Goal: Information Seeking & Learning: Check status

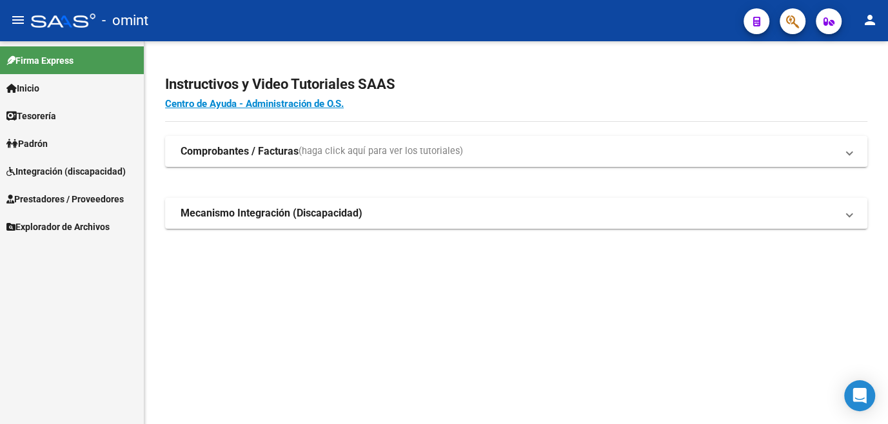
click at [59, 174] on span "Integración (discapacidad)" at bounding box center [65, 171] width 119 height 14
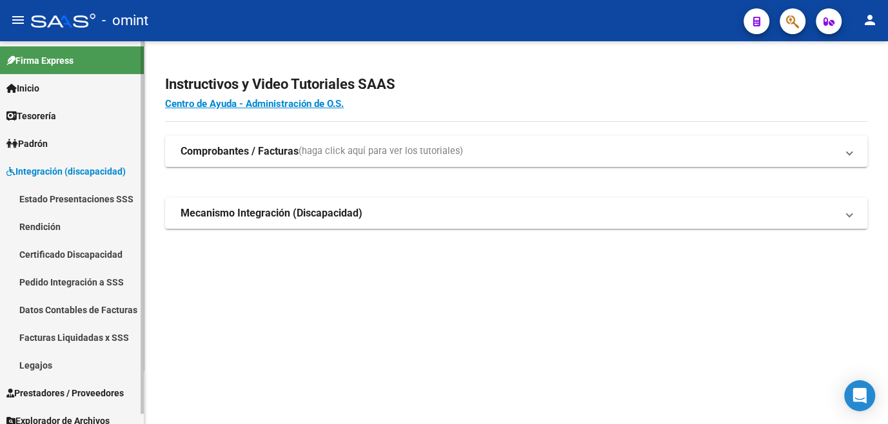
click at [37, 368] on link "Legajos" at bounding box center [72, 366] width 144 height 28
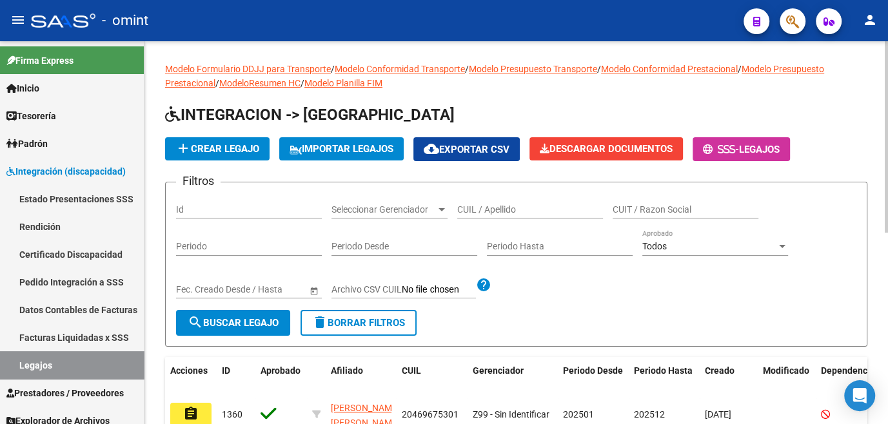
click at [501, 201] on div "CUIL / Apellido" at bounding box center [530, 206] width 146 height 26
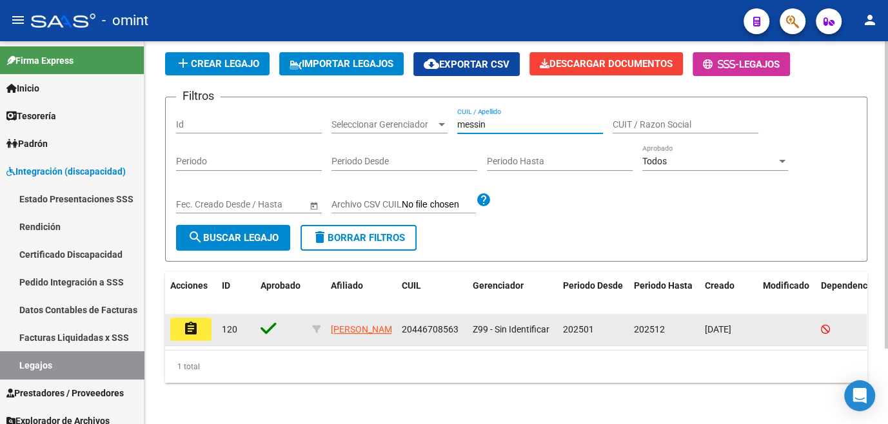
type input "messin"
click at [177, 321] on button "assignment" at bounding box center [190, 329] width 41 height 23
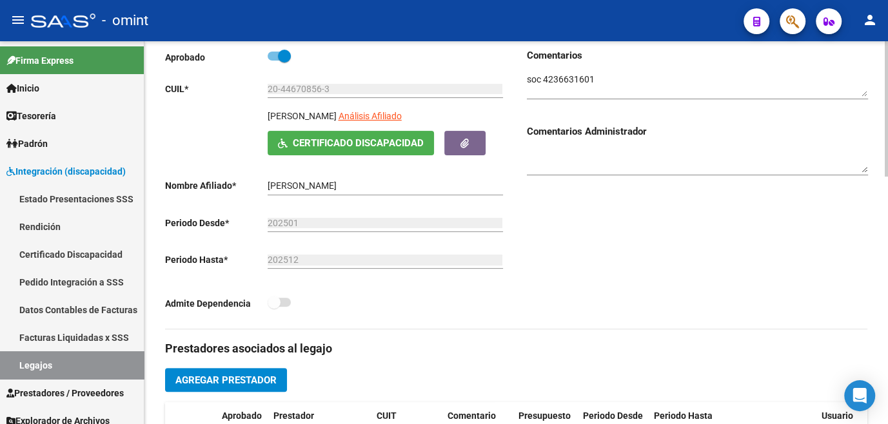
scroll to position [352, 0]
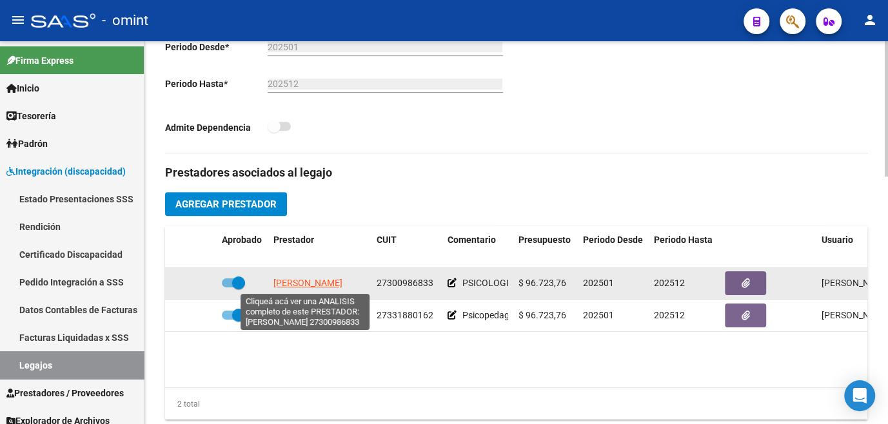
click at [305, 283] on span "[PERSON_NAME]" at bounding box center [307, 283] width 69 height 10
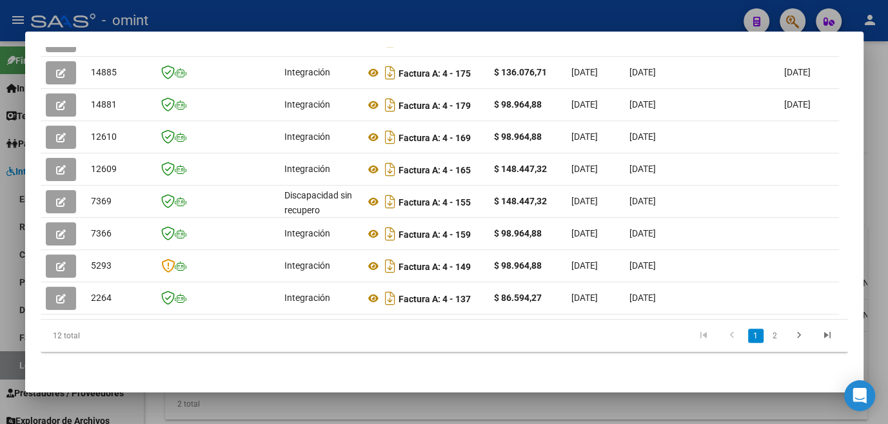
scroll to position [0, 1981]
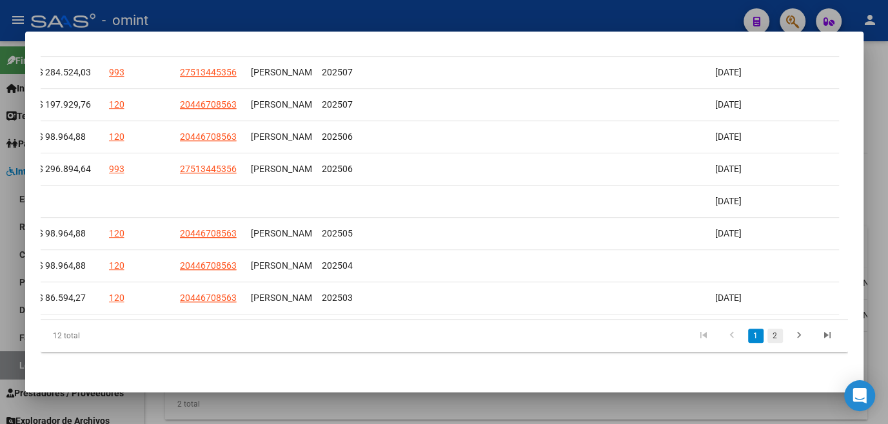
click at [770, 337] on link "2" at bounding box center [775, 336] width 15 height 14
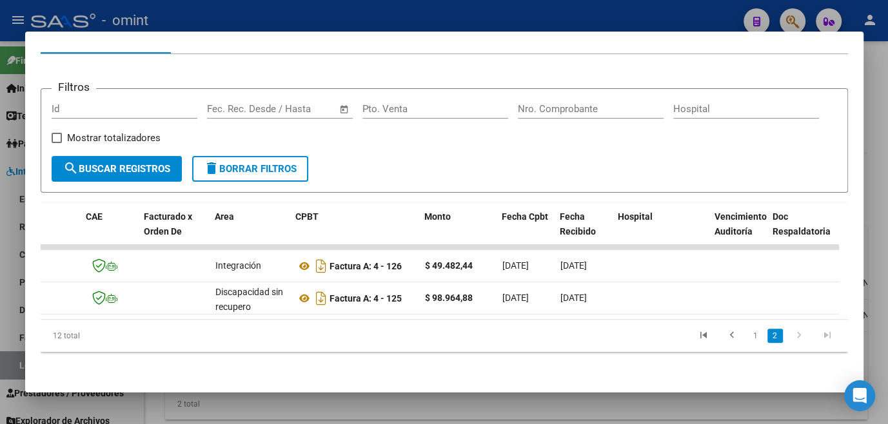
scroll to position [0, 0]
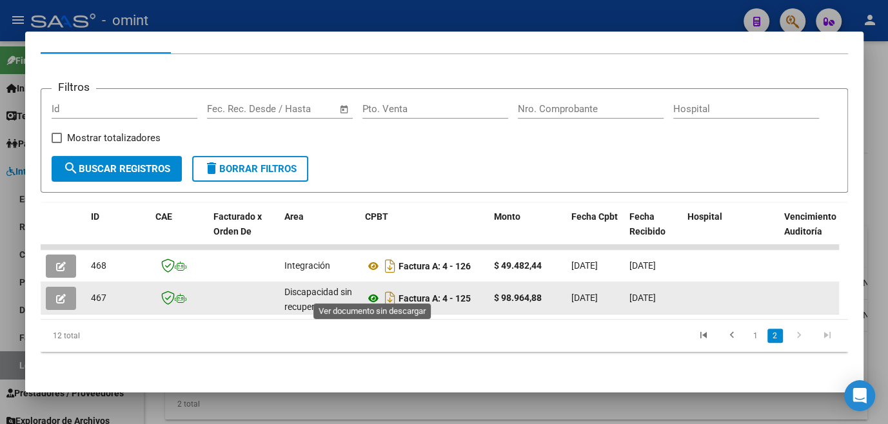
click at [368, 291] on icon at bounding box center [373, 298] width 17 height 15
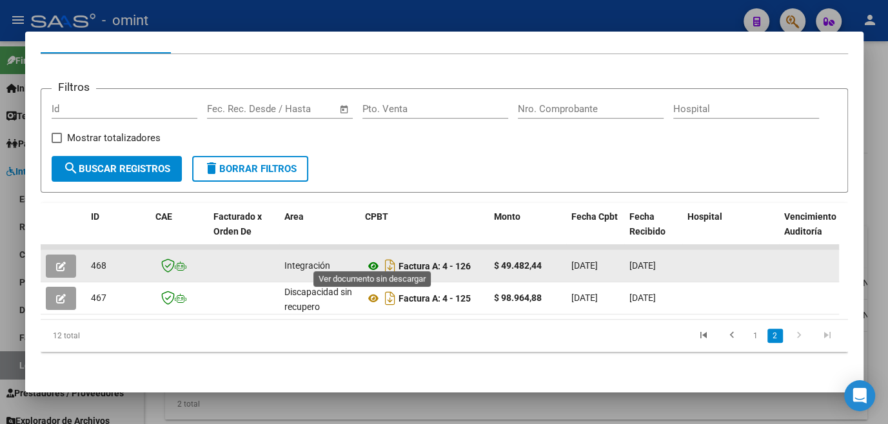
click at [372, 259] on icon at bounding box center [373, 266] width 17 height 15
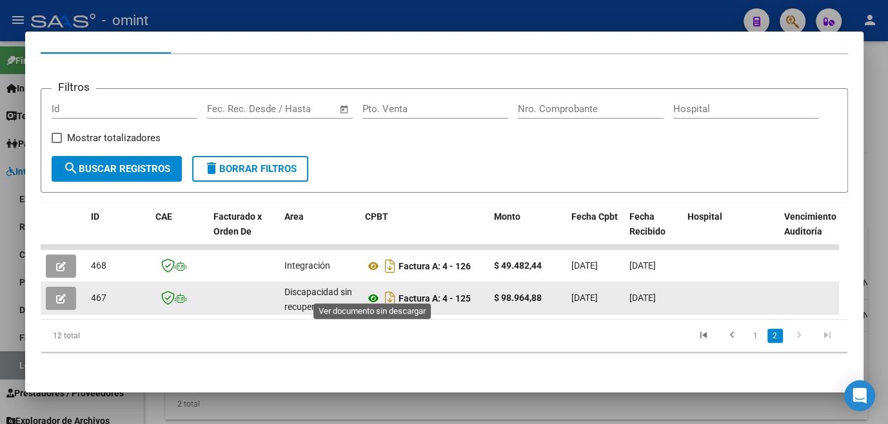
click at [373, 291] on icon at bounding box center [373, 298] width 17 height 15
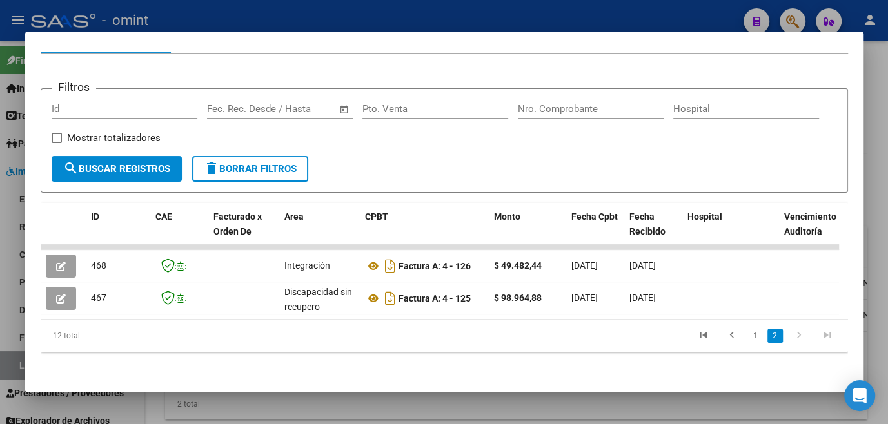
click at [746, 325] on li "1" at bounding box center [755, 336] width 19 height 22
click at [748, 336] on link "1" at bounding box center [755, 336] width 15 height 14
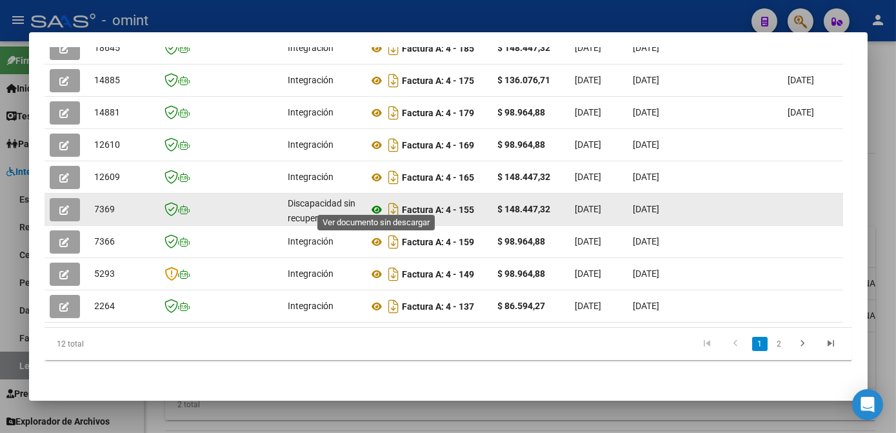
click at [374, 202] on icon at bounding box center [377, 209] width 17 height 15
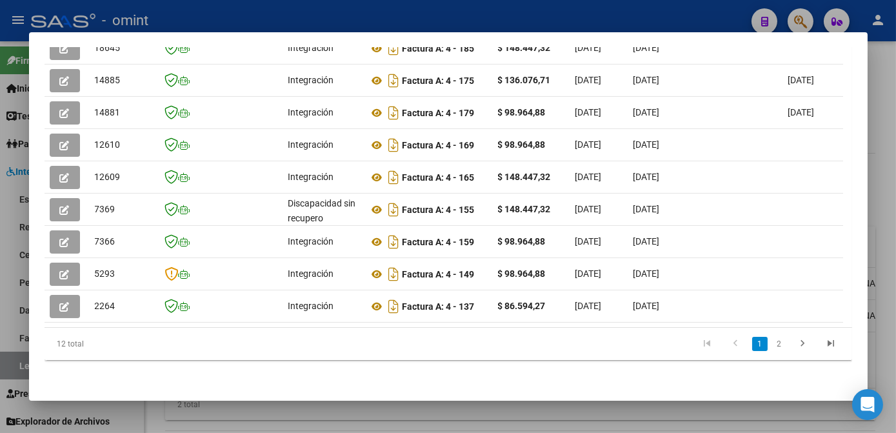
scroll to position [234, 0]
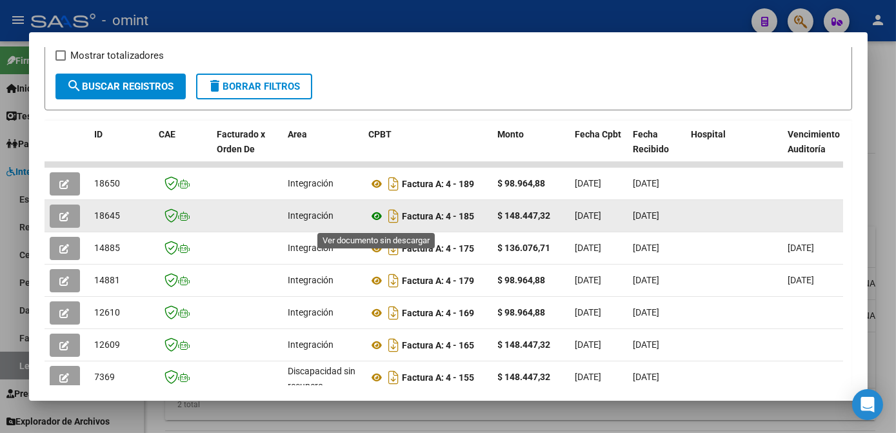
click at [375, 223] on icon at bounding box center [377, 215] width 17 height 15
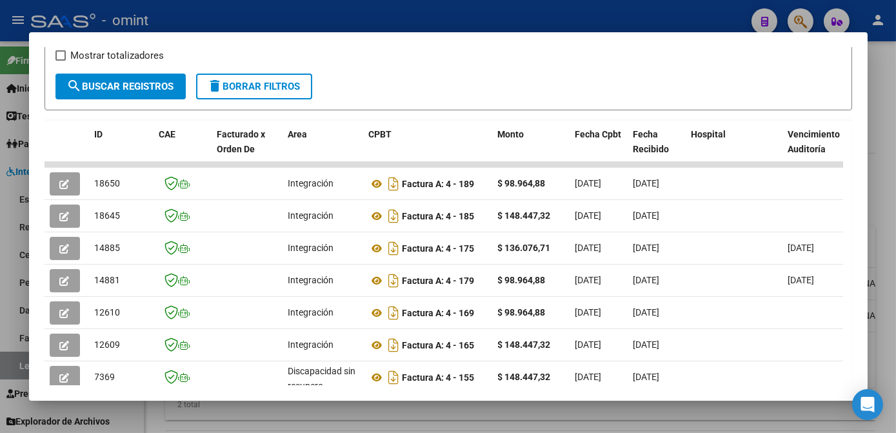
click at [441, 419] on div at bounding box center [448, 216] width 896 height 433
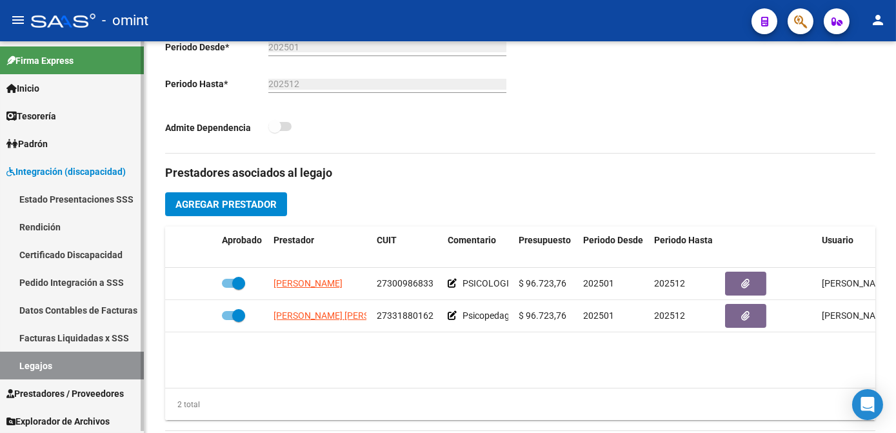
click at [60, 369] on link "Legajos" at bounding box center [72, 366] width 144 height 28
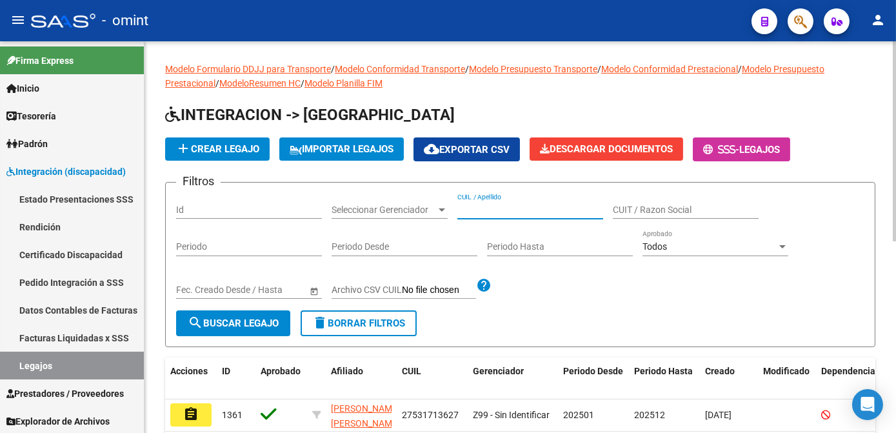
click at [511, 206] on input "CUIL / Apellido" at bounding box center [530, 209] width 146 height 11
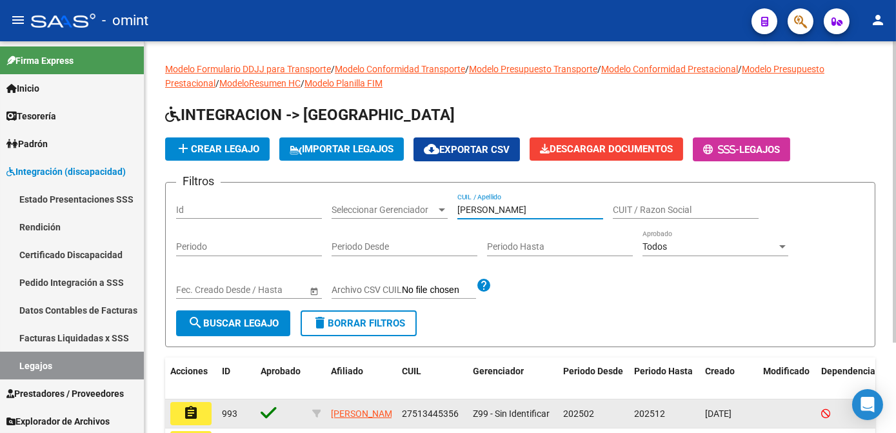
scroll to position [58, 0]
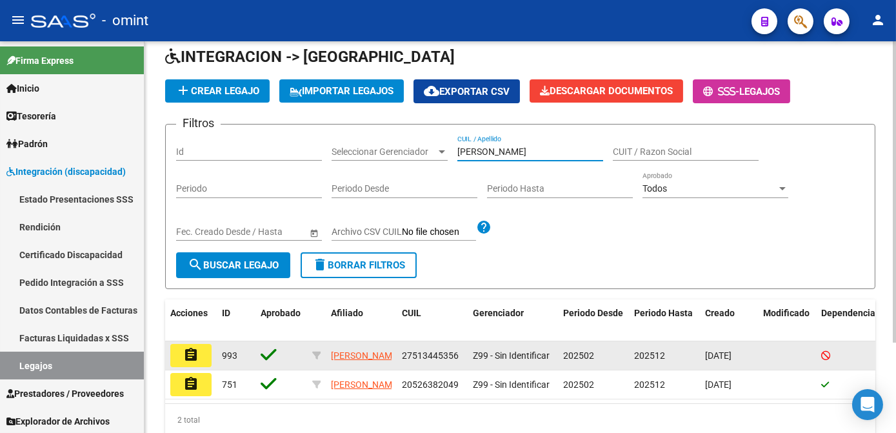
type input "meza"
click at [194, 359] on mat-icon "assignment" at bounding box center [190, 354] width 15 height 15
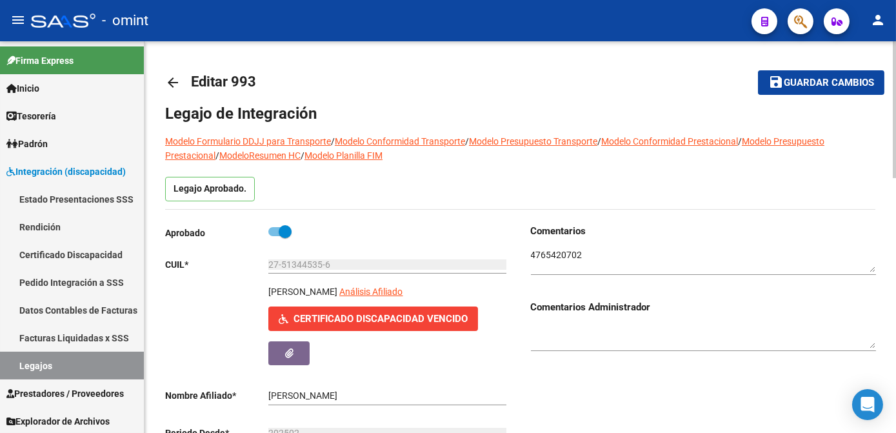
click at [548, 254] on textarea at bounding box center [703, 260] width 345 height 25
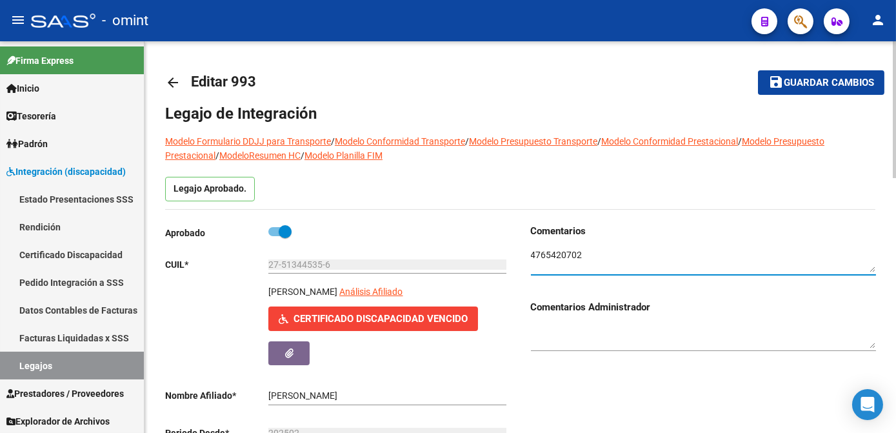
click at [548, 254] on textarea at bounding box center [703, 260] width 345 height 25
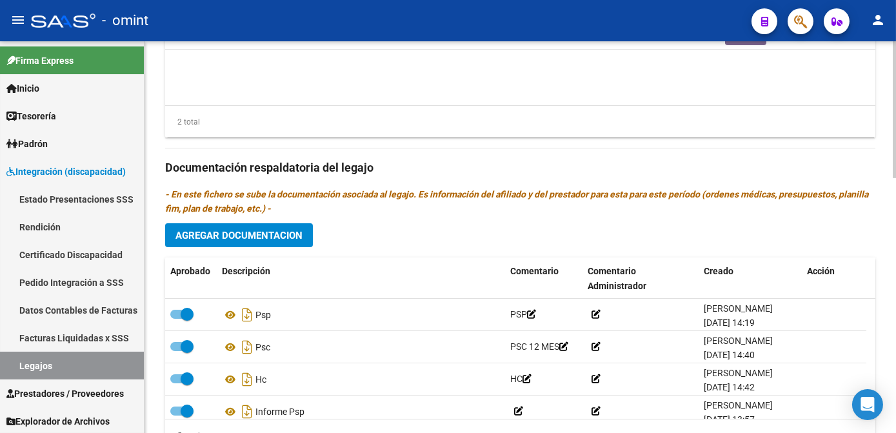
scroll to position [375, 0]
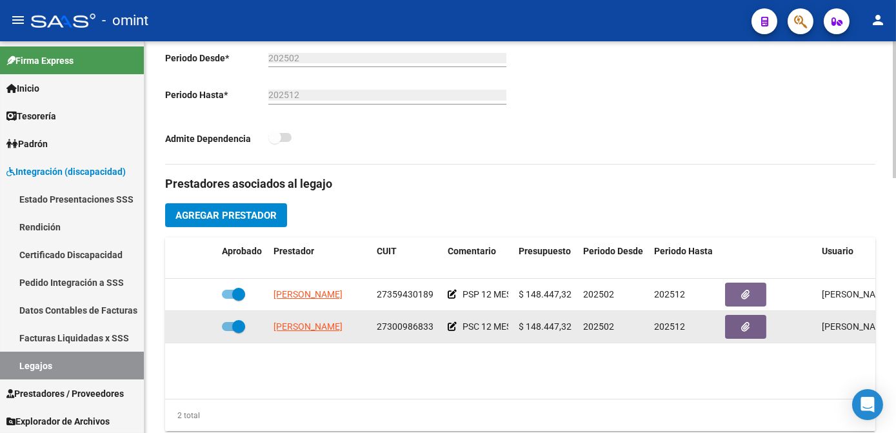
click at [423, 326] on span "27300986833" at bounding box center [405, 326] width 57 height 10
copy span "27300986833"
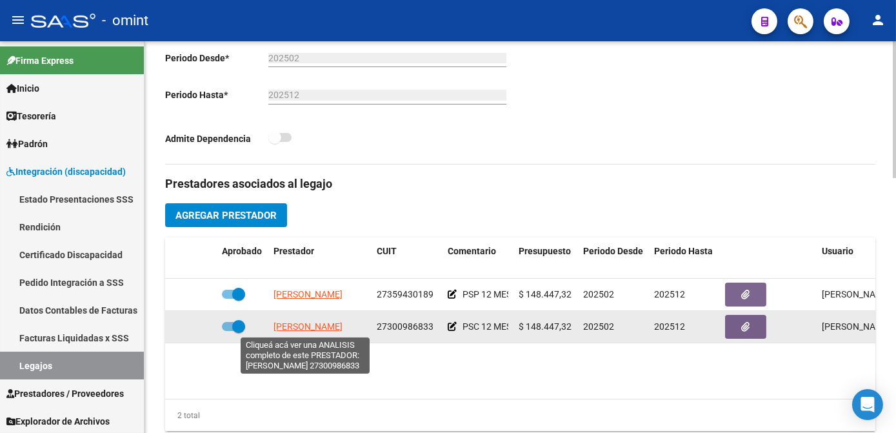
click at [311, 324] on span "[PERSON_NAME]" at bounding box center [307, 326] width 69 height 10
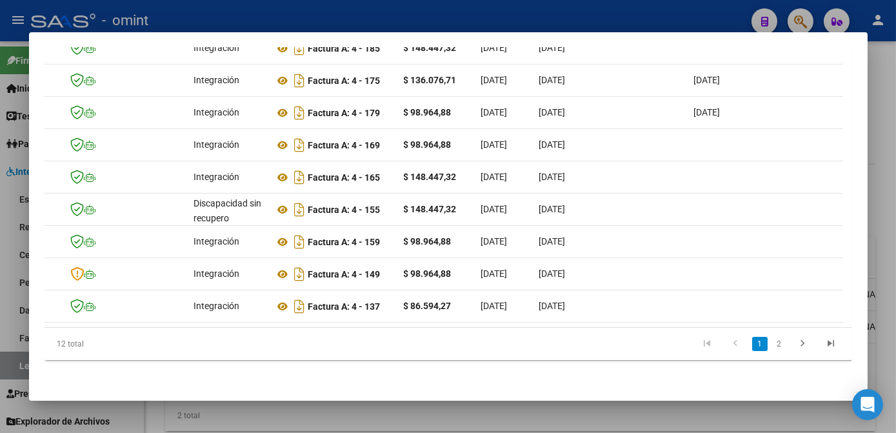
scroll to position [0, 93]
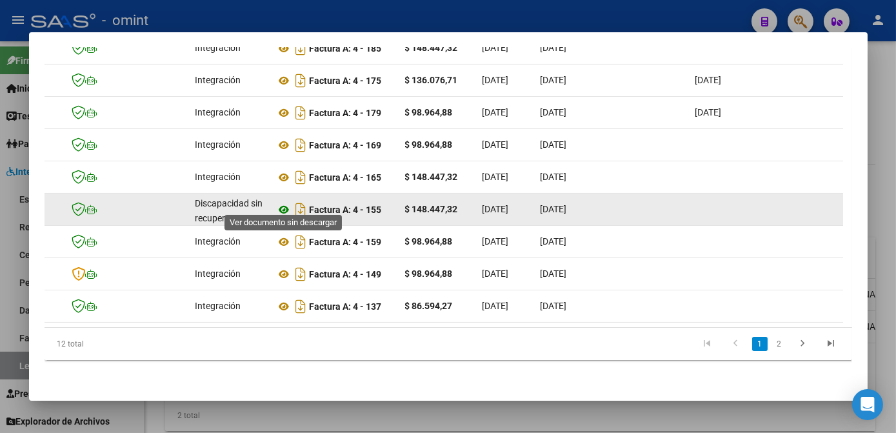
click at [284, 202] on icon at bounding box center [284, 209] width 17 height 15
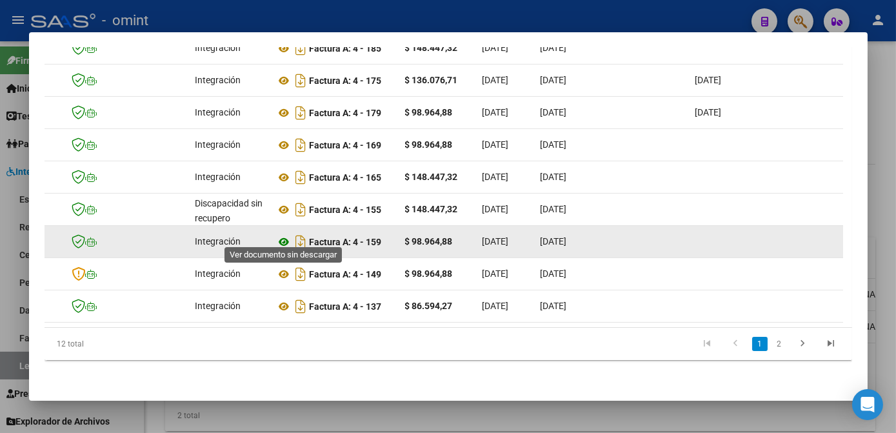
click at [282, 234] on icon at bounding box center [284, 241] width 17 height 15
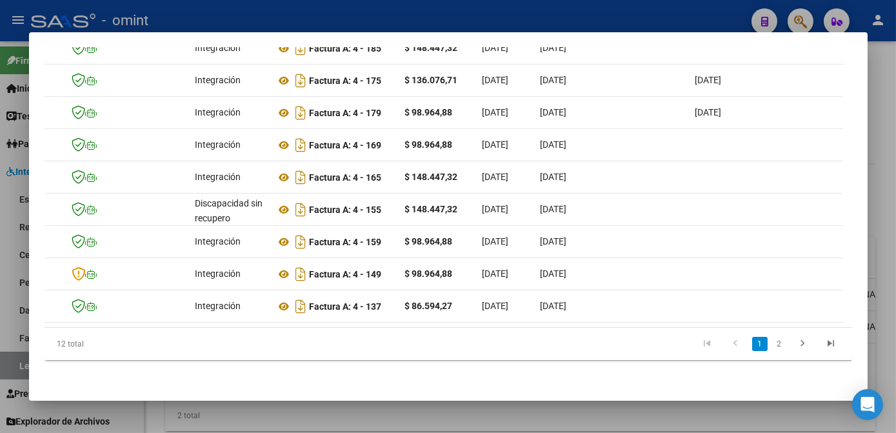
scroll to position [0, 0]
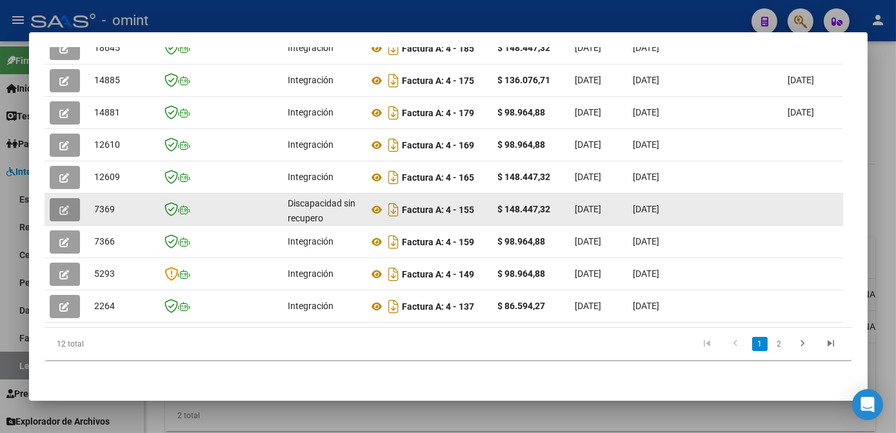
click at [74, 207] on button "button" at bounding box center [65, 209] width 30 height 23
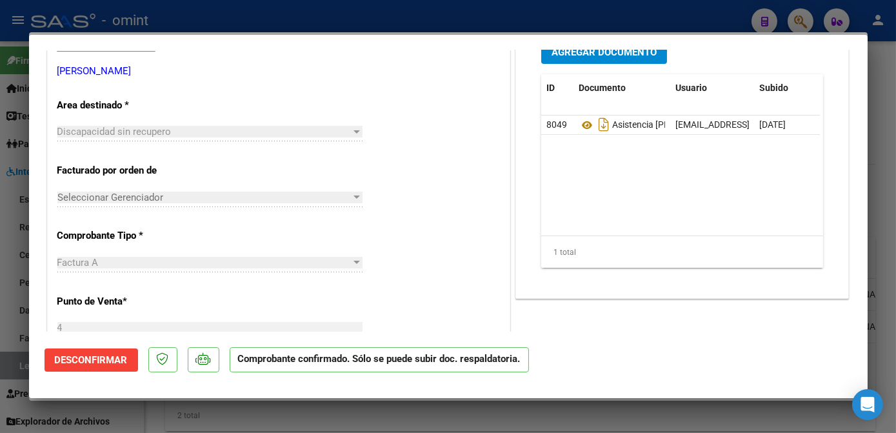
scroll to position [410, 0]
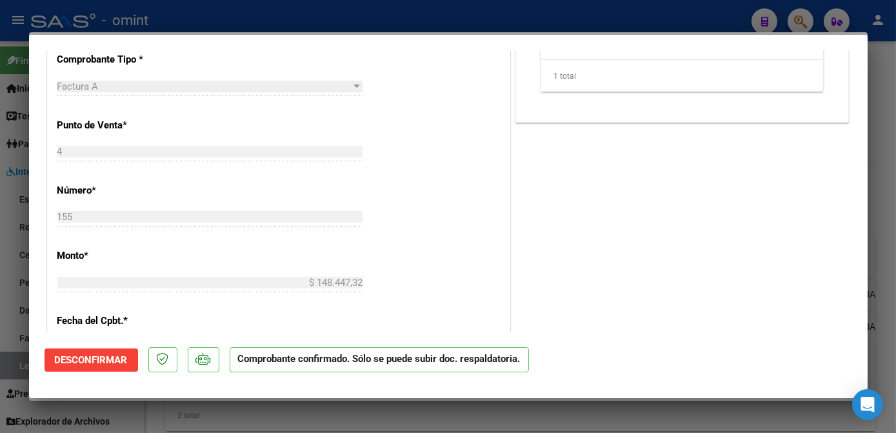
click at [655, 407] on div at bounding box center [448, 216] width 896 height 433
type input "$ 0,00"
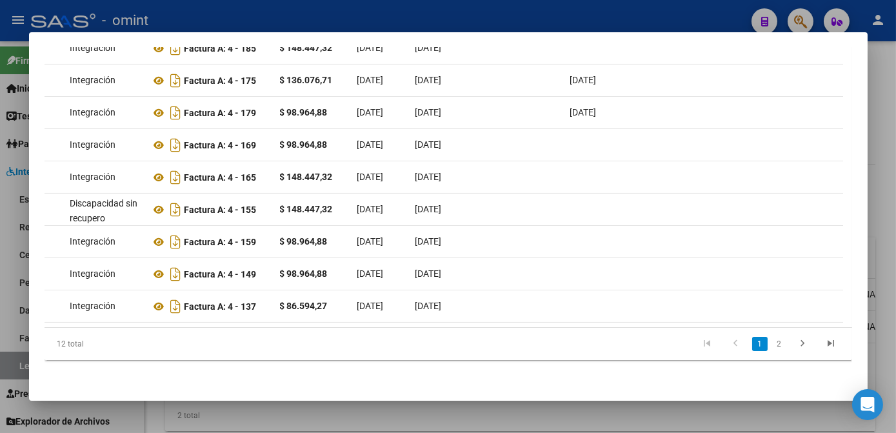
scroll to position [0, 0]
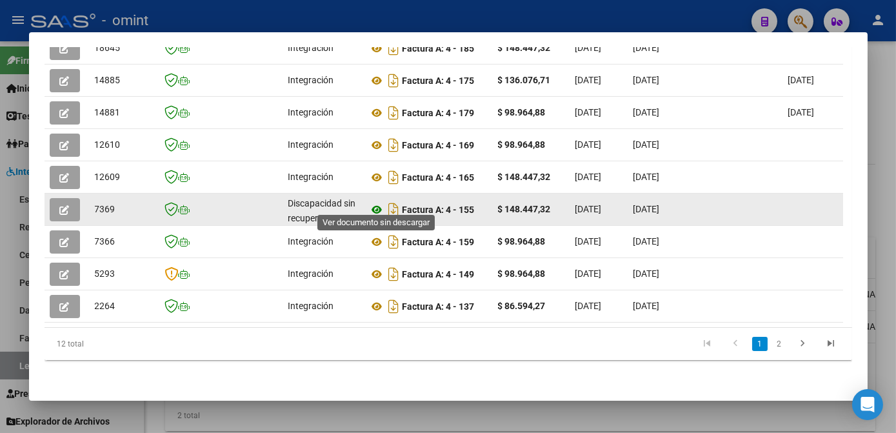
click at [377, 205] on icon at bounding box center [377, 209] width 17 height 15
click at [58, 202] on button "button" at bounding box center [65, 209] width 30 height 23
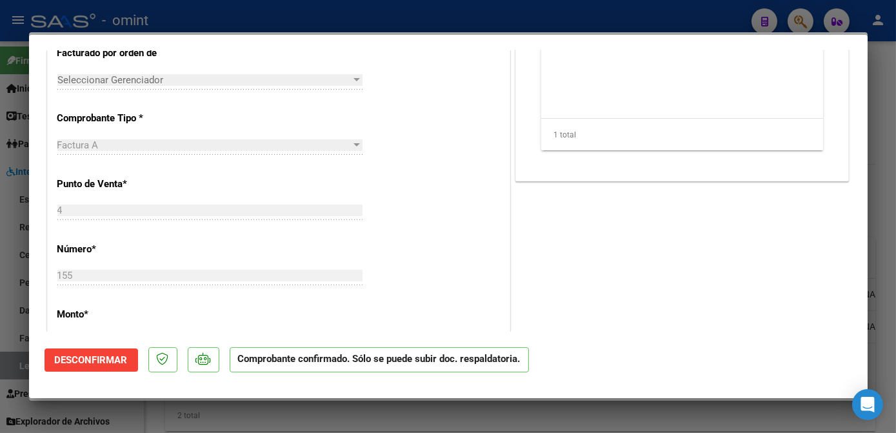
scroll to position [234, 0]
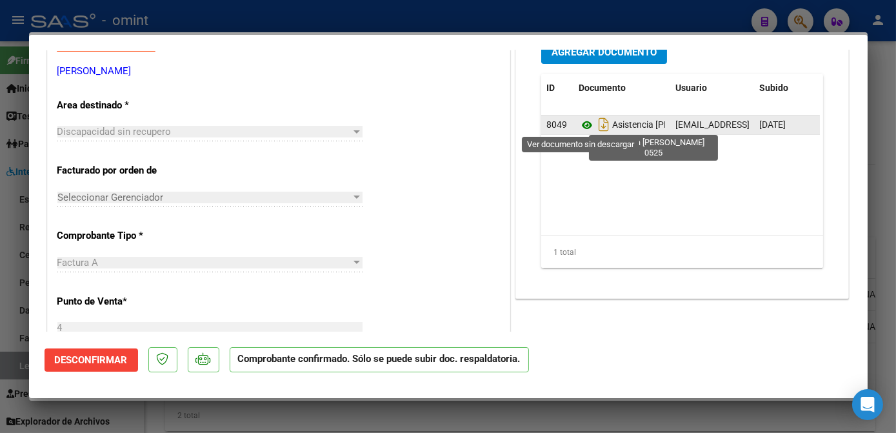
click at [582, 122] on icon at bounding box center [587, 124] width 17 height 15
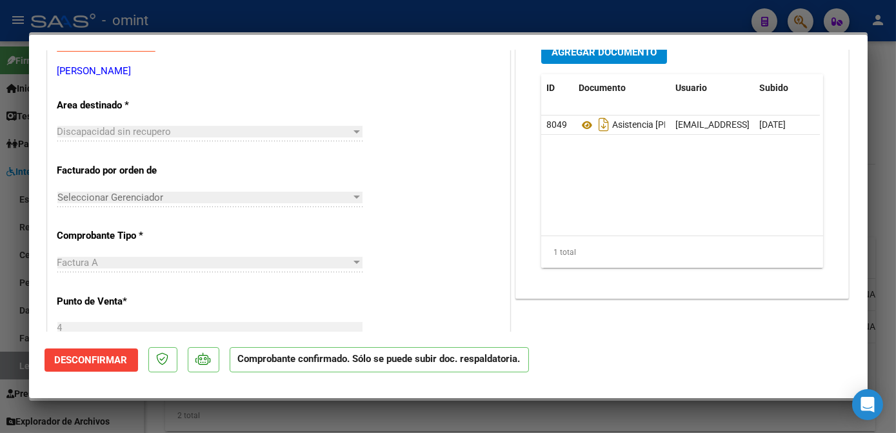
click at [344, 415] on div at bounding box center [448, 216] width 896 height 433
type input "$ 0,00"
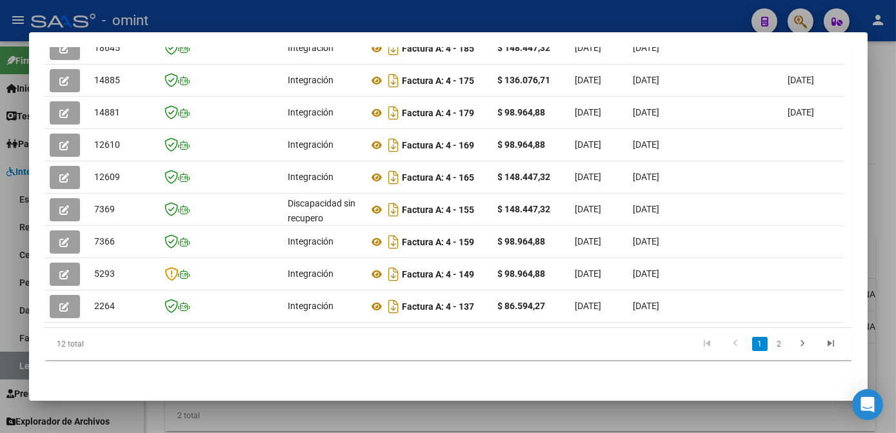
click at [344, 406] on div at bounding box center [448, 216] width 896 height 433
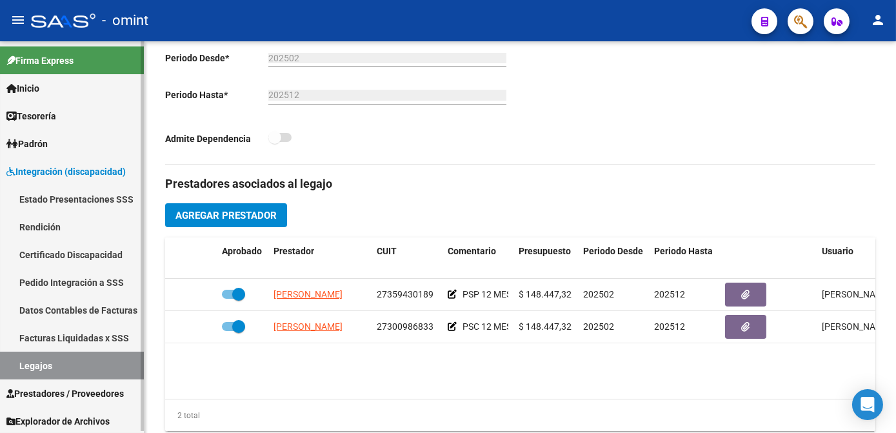
click at [63, 368] on link "Legajos" at bounding box center [72, 366] width 144 height 28
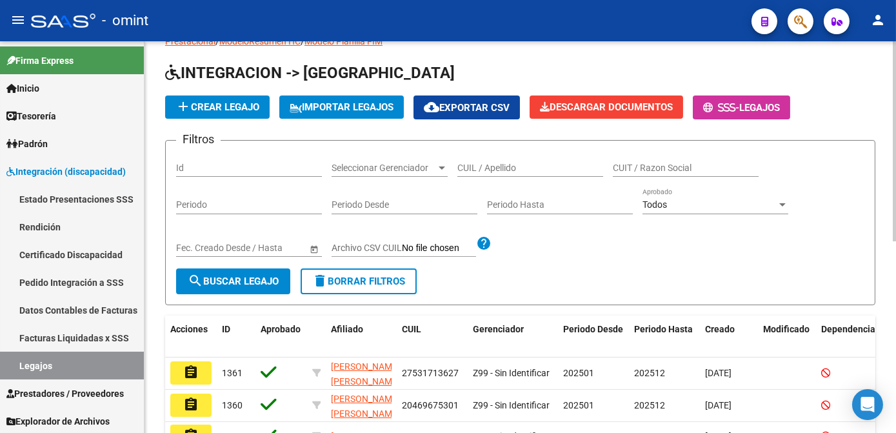
scroll to position [375, 0]
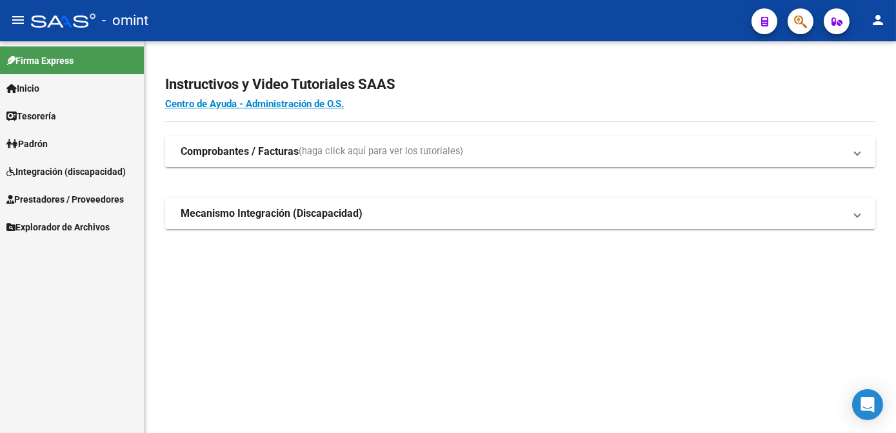
click at [79, 180] on link "Integración (discapacidad)" at bounding box center [72, 171] width 144 height 28
click at [80, 168] on span "Integración (discapacidad)" at bounding box center [65, 171] width 119 height 14
click at [80, 172] on span "Integración (discapacidad)" at bounding box center [65, 171] width 119 height 14
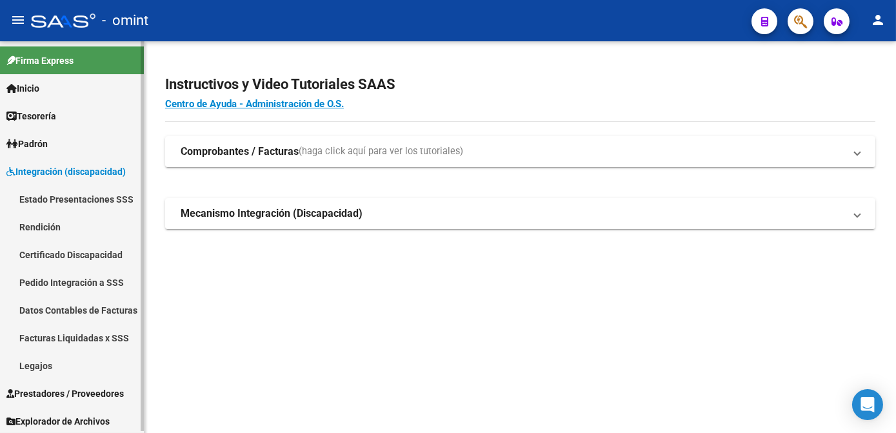
click at [95, 341] on link "Facturas Liquidadas x SSS" at bounding box center [72, 338] width 144 height 28
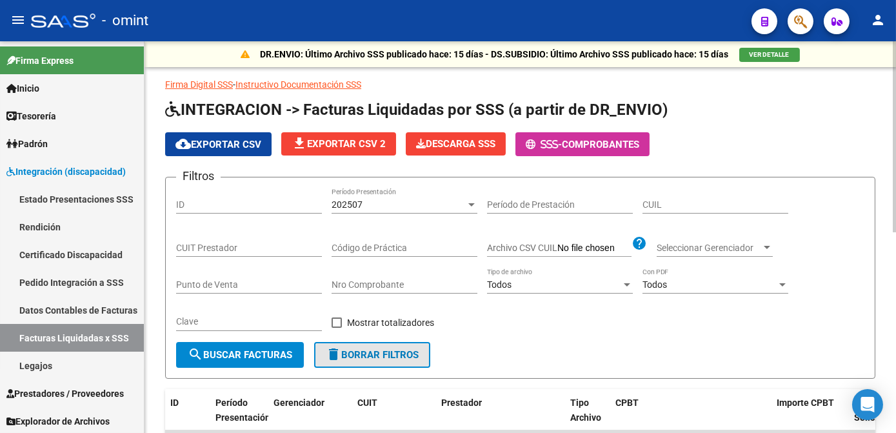
click at [375, 366] on button "delete Borrar Filtros" at bounding box center [372, 355] width 116 height 26
click at [213, 250] on input "CUIT Prestador" at bounding box center [249, 248] width 146 height 11
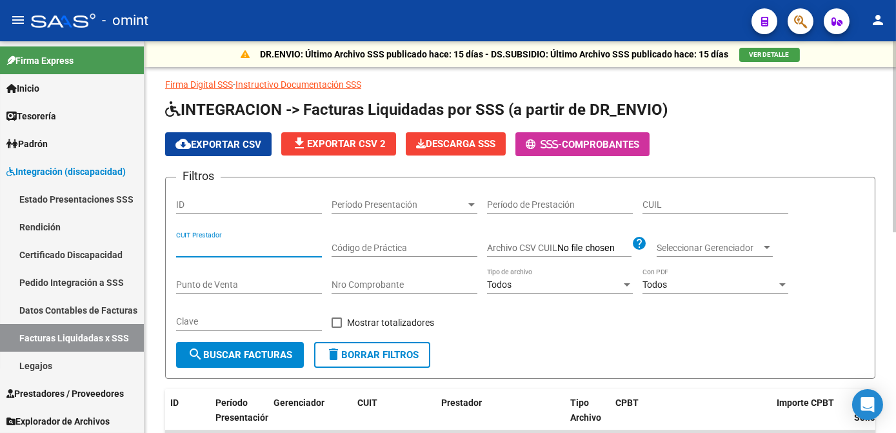
paste input "27-30098683-3"
paste input
type input "27-30098683-3"
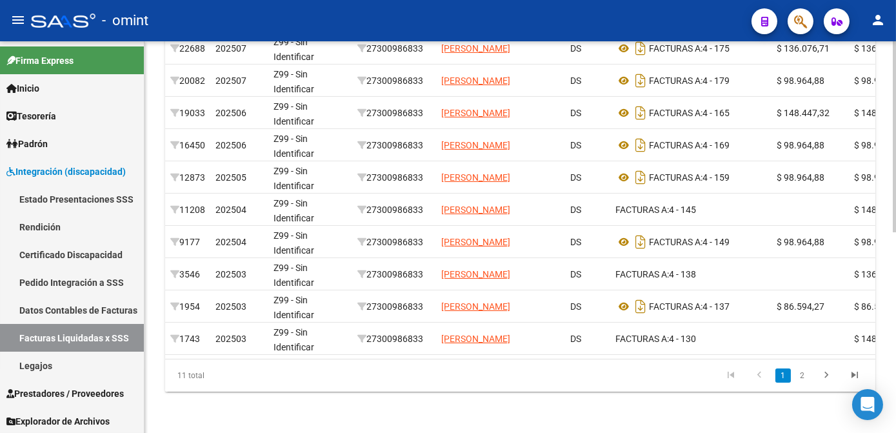
scroll to position [0, 741]
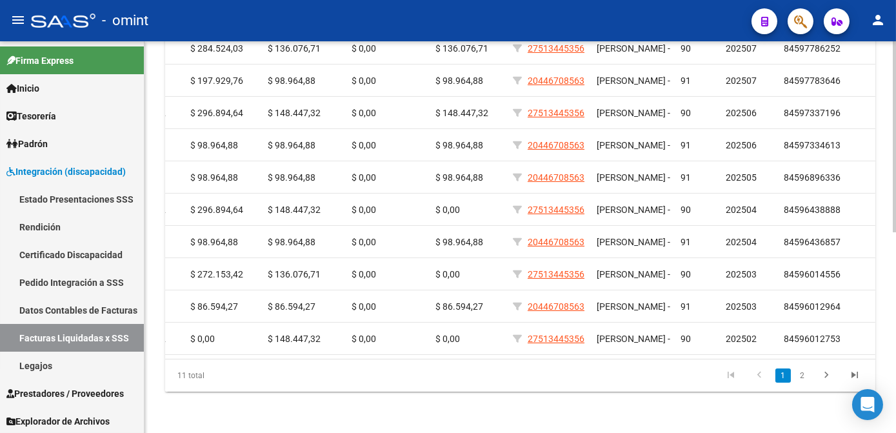
click at [591, 360] on div "11 total 1 2" at bounding box center [520, 375] width 710 height 32
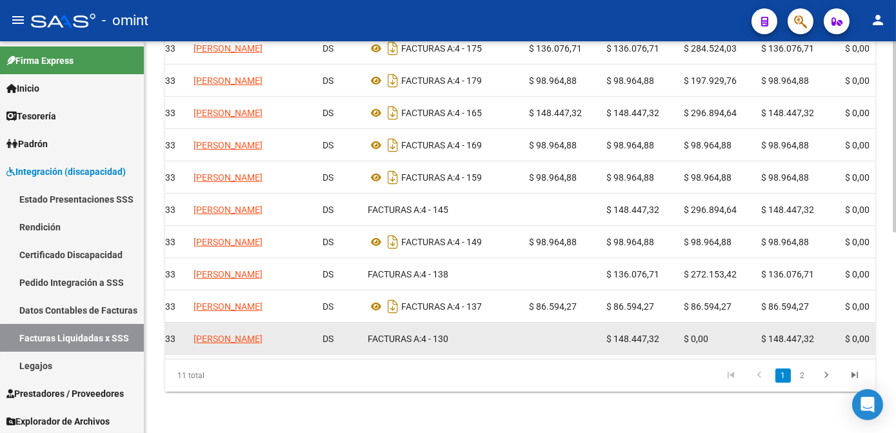
scroll to position [0, 243]
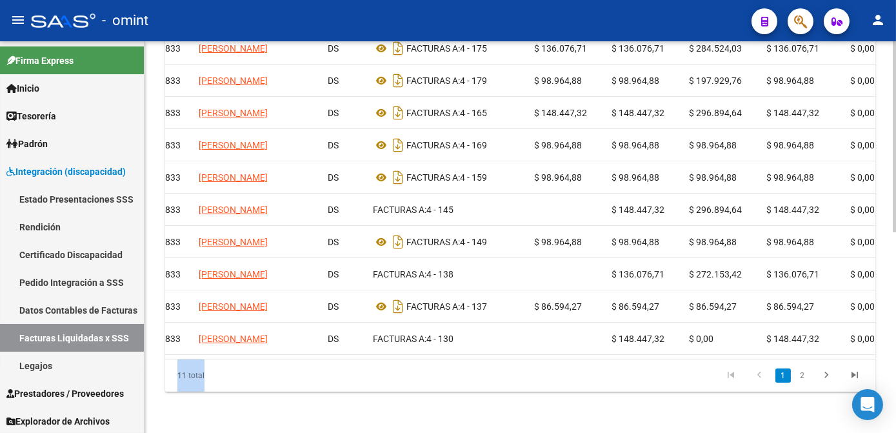
drag, startPoint x: 439, startPoint y: 360, endPoint x: 666, endPoint y: 355, distance: 226.4
click at [666, 355] on div "ID Período Presentación Gerenciador CUIT Prestador Tipo Archivo CPBT Importe CP…" at bounding box center [520, 188] width 710 height 406
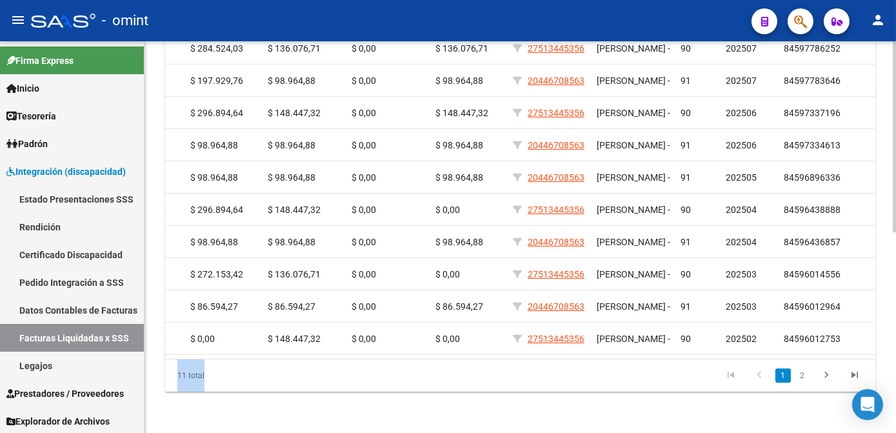
scroll to position [0, 0]
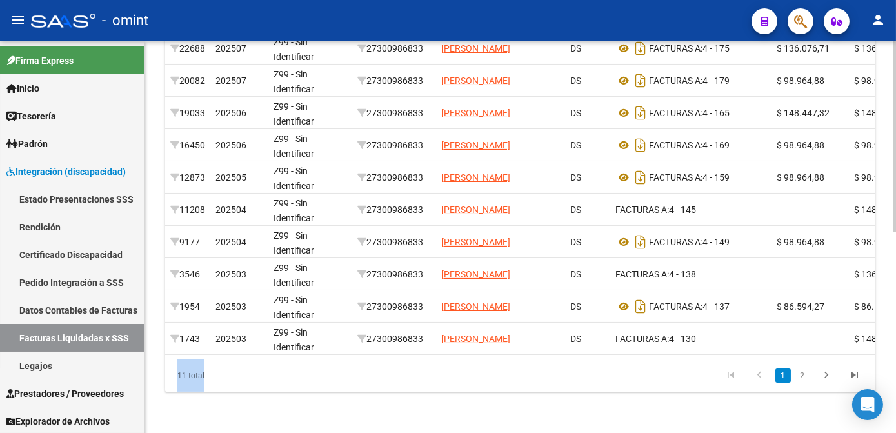
click at [412, 395] on div "DR.ENVIO: Último Archivo SSS publicado hace: 15 días - DS.SUBSIDIO: Último Arch…" at bounding box center [519, 35] width 751 height 795
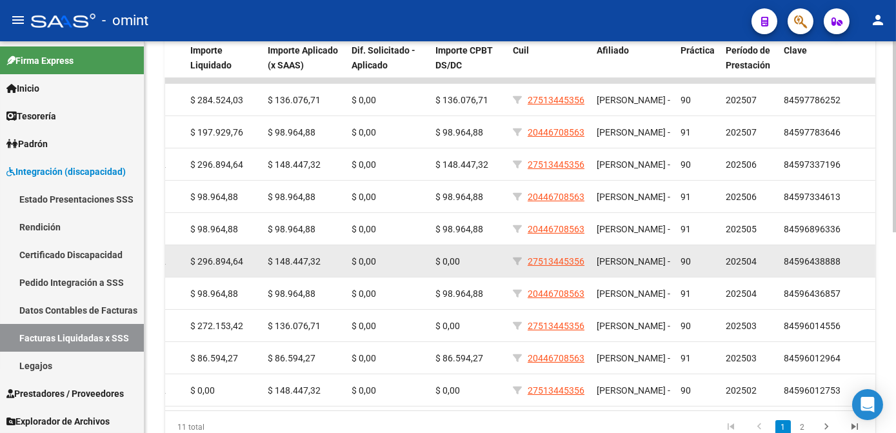
scroll to position [411, 0]
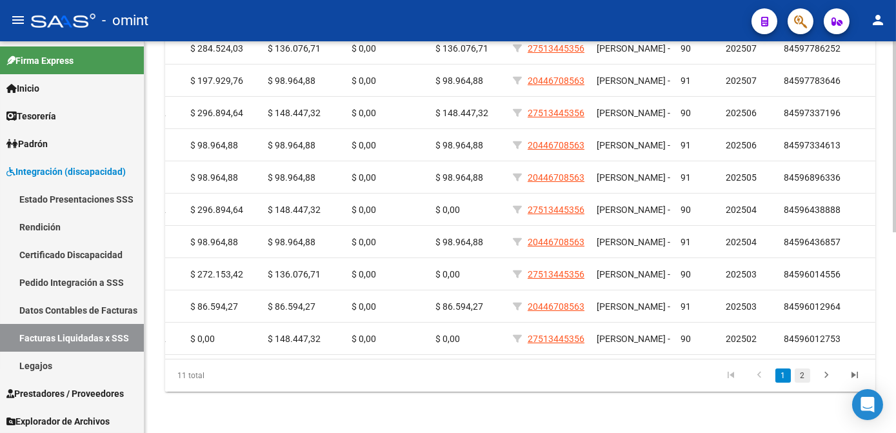
click at [801, 377] on link "2" at bounding box center [802, 375] width 15 height 14
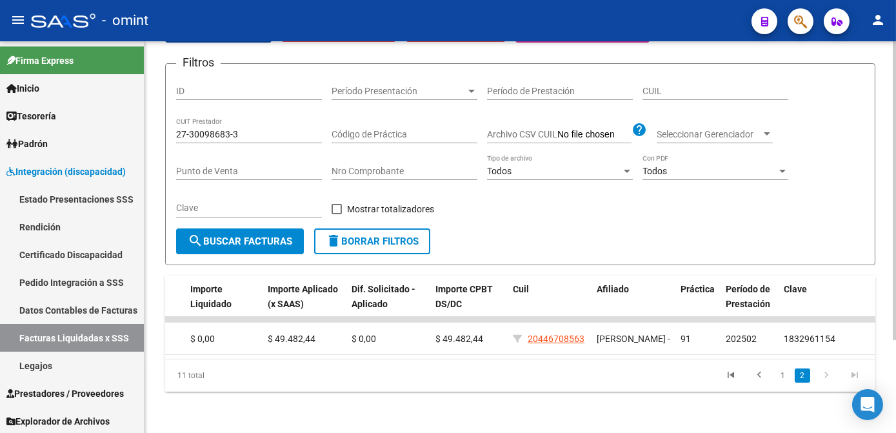
scroll to position [121, 0]
click at [782, 372] on link "1" at bounding box center [782, 375] width 15 height 14
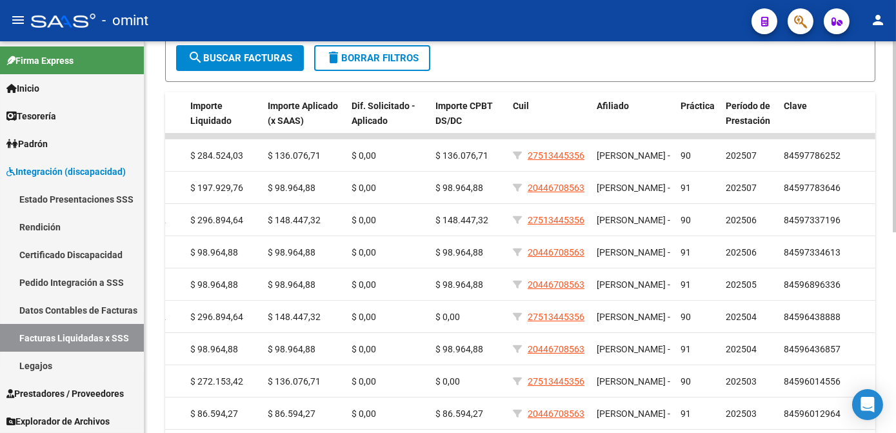
scroll to position [411, 0]
